Goal: Navigation & Orientation: Find specific page/section

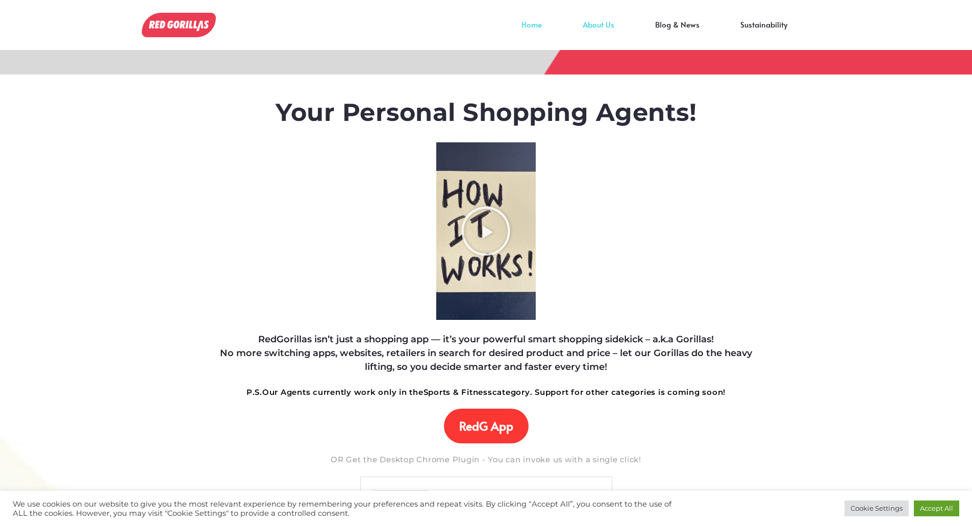
click at [612, 26] on link "About Us" at bounding box center [598, 31] width 72 height 15
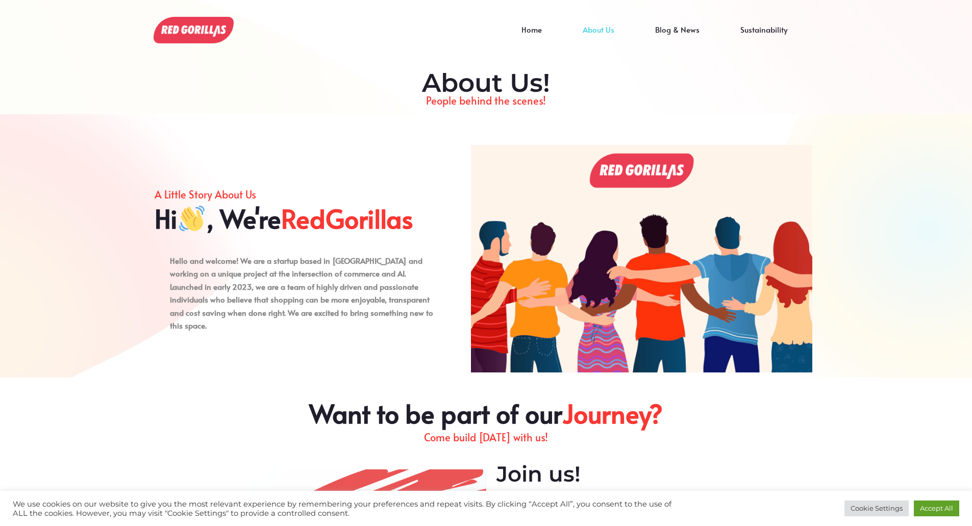
drag, startPoint x: 496, startPoint y: 208, endPoint x: 495, endPoint y: 213, distance: 5.7
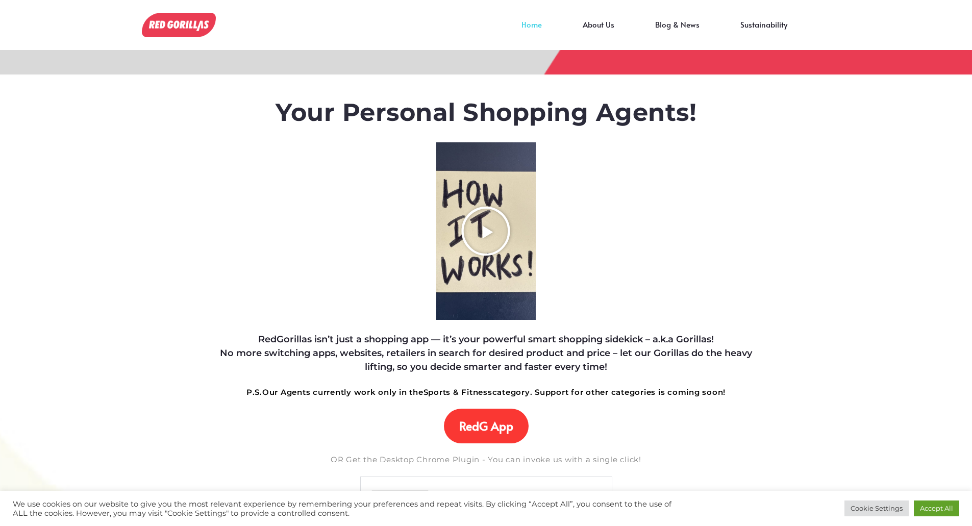
click at [495, 215] on icon "Play Video about RedGorillas How it Works" at bounding box center [485, 231] width 51 height 51
